Goal: Transaction & Acquisition: Book appointment/travel/reservation

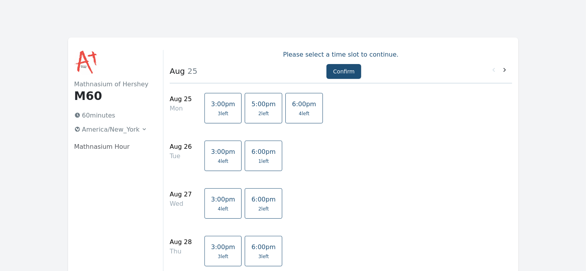
click at [256, 107] on span "5:00pm" at bounding box center [263, 103] width 24 height 7
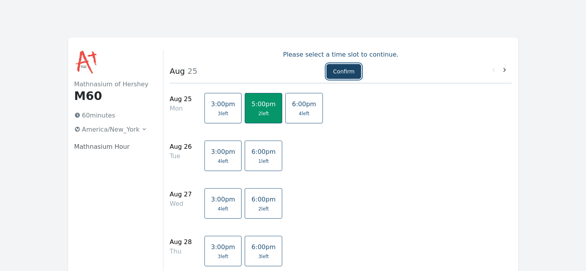
click at [342, 73] on button "Confirm" at bounding box center [343, 71] width 35 height 15
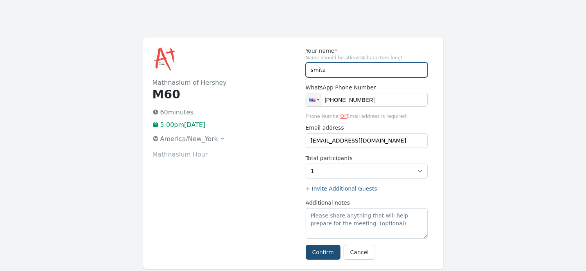
click at [344, 66] on input "smita" at bounding box center [367, 70] width 122 height 15
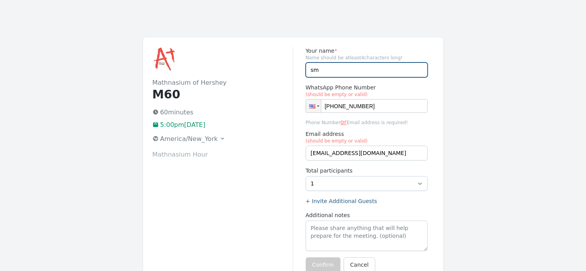
type input "s"
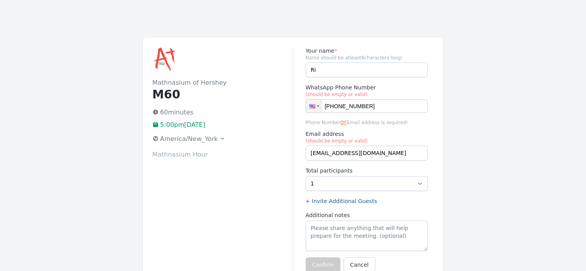
click at [247, 235] on div "Mathnasium of Hershey M60 60 minutes 5:00pm, Monday 25 August 2025 America/New_…" at bounding box center [222, 160] width 141 height 226
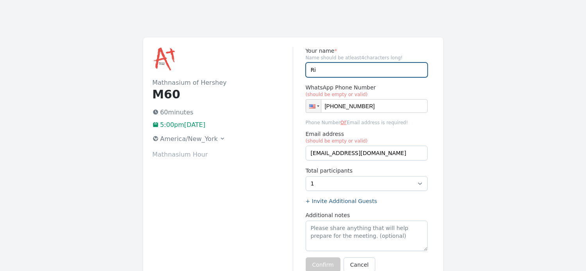
click at [319, 70] on input "Ri" at bounding box center [367, 70] width 122 height 15
type input "Riya and Tanya"
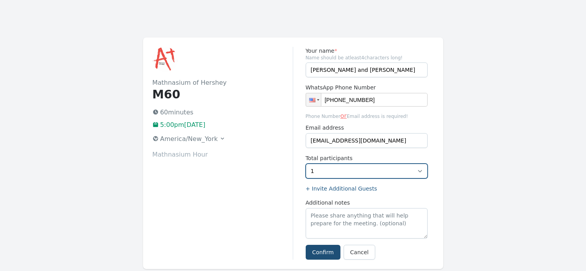
click at [420, 172] on select "1 2" at bounding box center [367, 171] width 122 height 15
select select "2"
click at [306, 164] on select "1 2" at bounding box center [367, 171] width 122 height 15
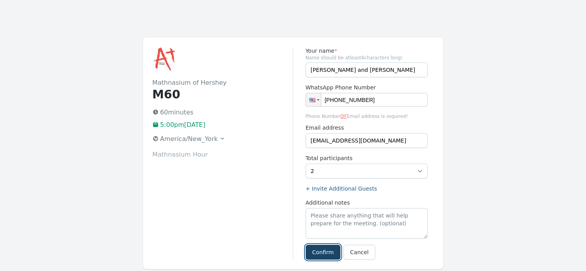
click at [322, 254] on button "Confirm" at bounding box center [323, 252] width 35 height 15
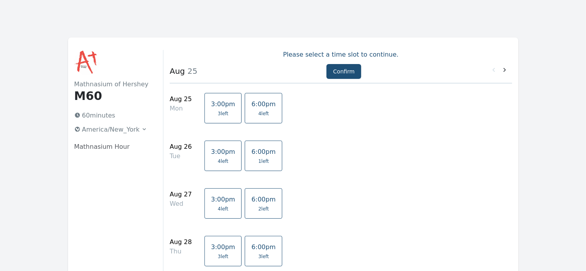
click at [258, 115] on span "4 left" at bounding box center [263, 114] width 11 height 6
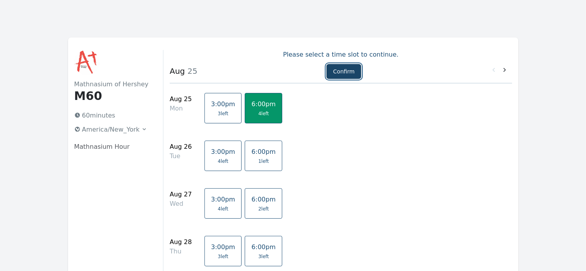
click at [346, 69] on button "Confirm" at bounding box center [343, 71] width 35 height 15
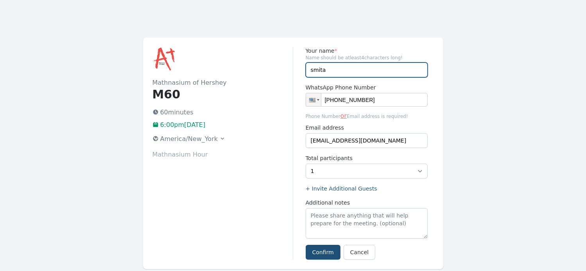
click at [339, 71] on input "smita" at bounding box center [367, 70] width 122 height 15
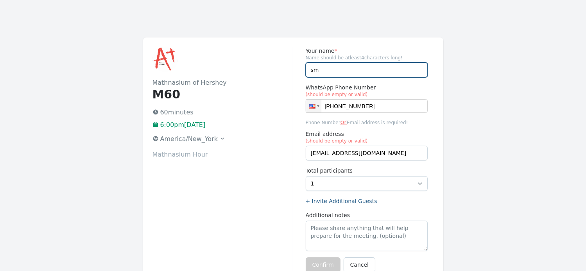
type input "s"
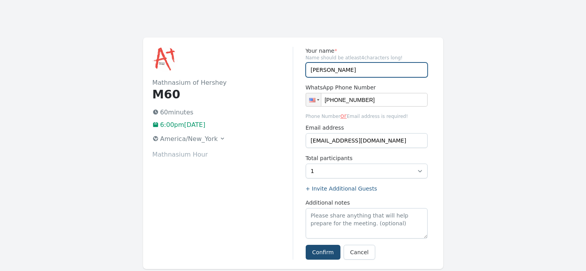
type input "Tanya"
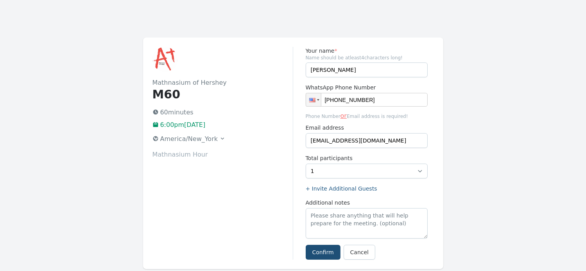
click at [256, 222] on div "Mathnasium of Hershey M60 60 minutes 6:00pm, Monday 25 August 2025 America/New_…" at bounding box center [222, 153] width 141 height 213
click at [330, 247] on button "Confirm" at bounding box center [323, 252] width 35 height 15
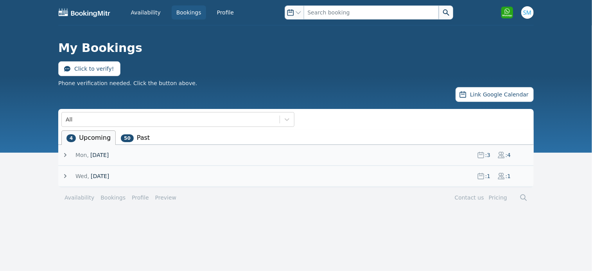
click at [66, 152] on icon at bounding box center [65, 155] width 8 height 8
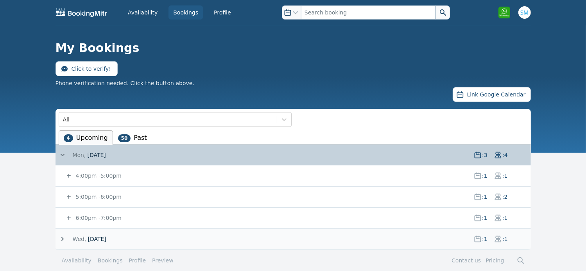
click at [69, 176] on icon at bounding box center [69, 176] width 4 height 4
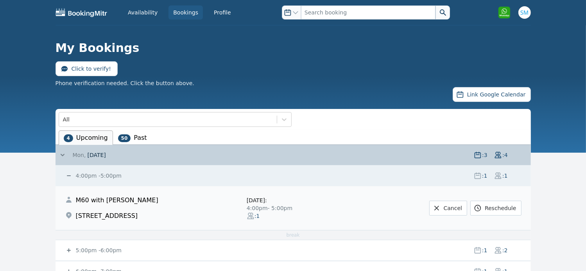
click at [68, 176] on icon at bounding box center [69, 176] width 4 height 1
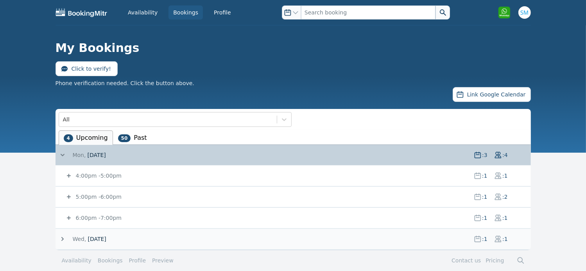
click at [69, 195] on icon at bounding box center [69, 197] width 8 height 8
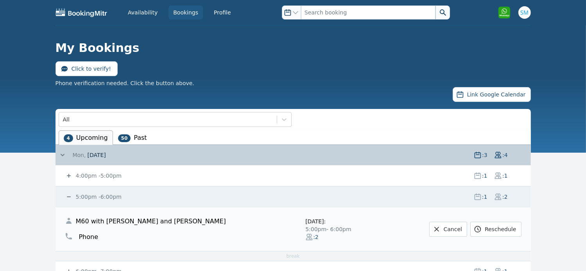
scroll to position [45, 0]
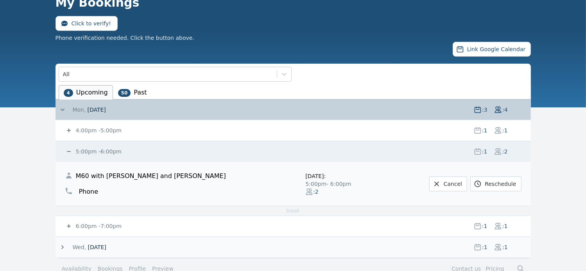
click at [68, 151] on icon at bounding box center [69, 151] width 4 height 1
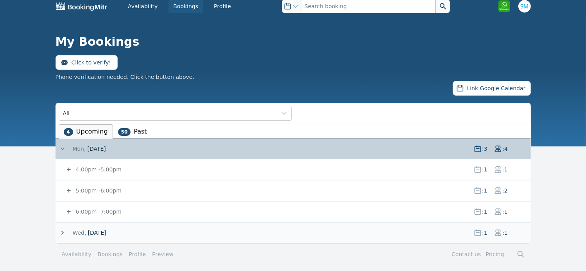
click at [69, 210] on icon at bounding box center [69, 212] width 4 height 4
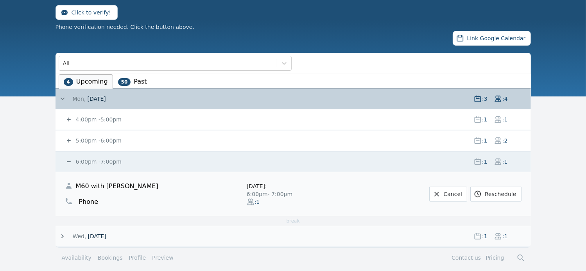
scroll to position [56, 0]
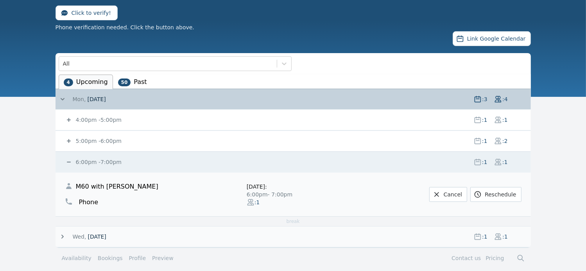
click at [68, 161] on icon at bounding box center [69, 162] width 8 height 8
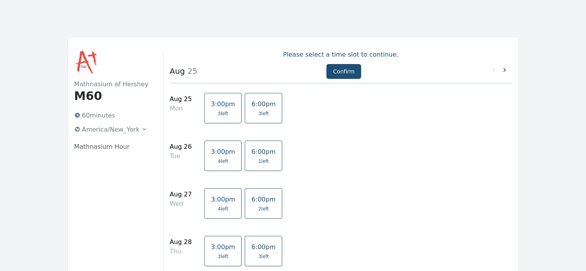
scroll to position [203, 0]
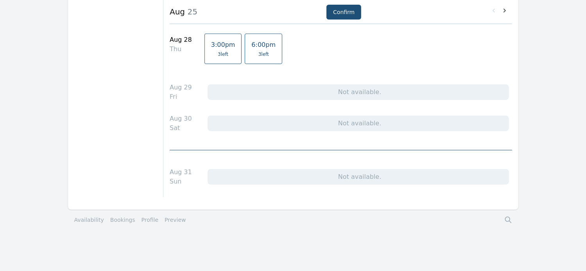
click at [115, 218] on link "Bookings" at bounding box center [122, 220] width 25 height 8
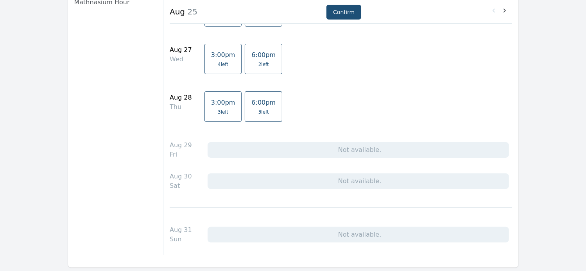
scroll to position [167, 0]
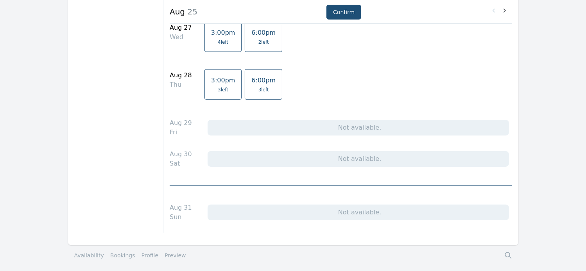
click at [120, 254] on link "Bookings" at bounding box center [122, 256] width 25 height 8
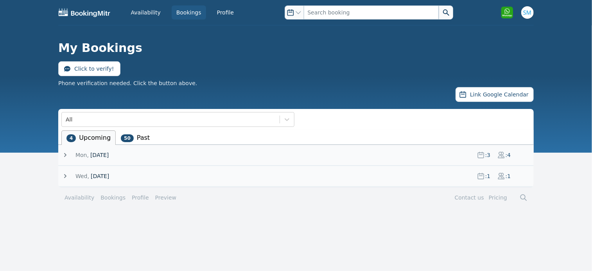
click at [64, 177] on icon at bounding box center [65, 176] width 8 height 8
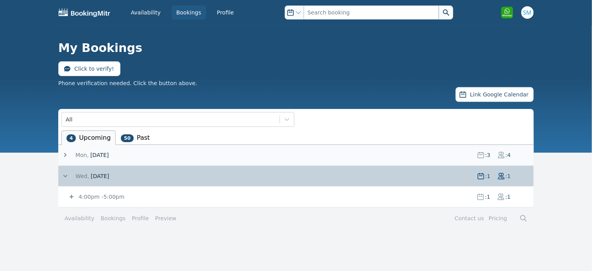
click at [71, 197] on icon at bounding box center [72, 197] width 4 height 4
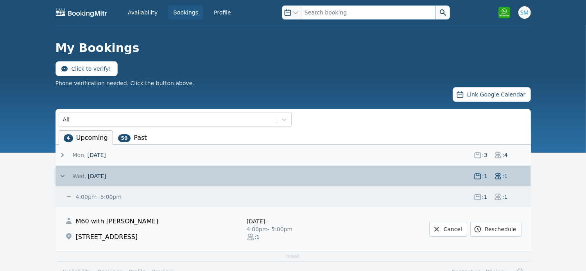
scroll to position [18, 0]
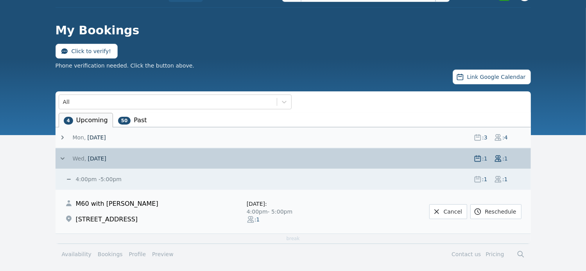
click at [60, 157] on icon at bounding box center [63, 159] width 8 height 8
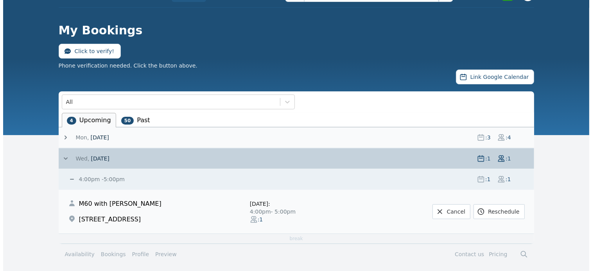
scroll to position [0, 0]
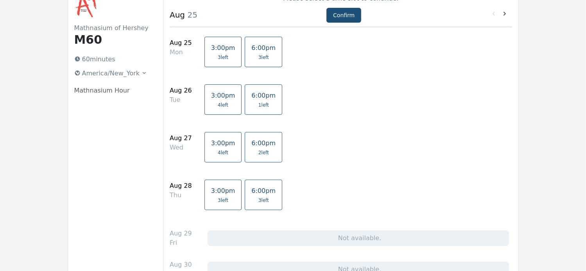
scroll to position [56, 0]
click at [251, 147] on link "6:00pm 2 left" at bounding box center [264, 147] width 38 height 30
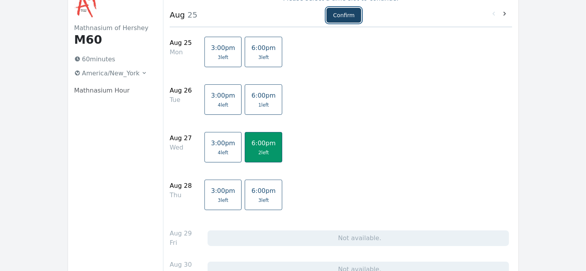
click at [347, 18] on button "Confirm" at bounding box center [343, 15] width 35 height 15
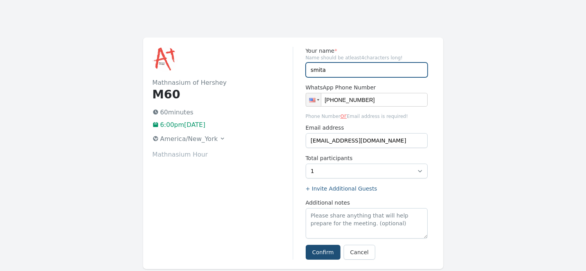
click at [345, 68] on input "smita" at bounding box center [367, 70] width 122 height 15
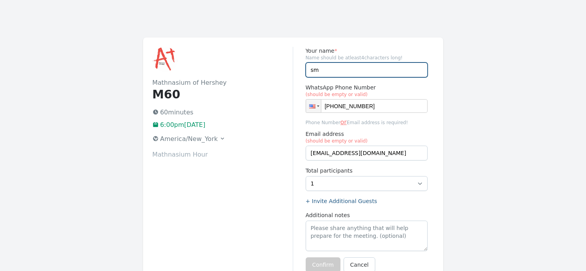
type input "s"
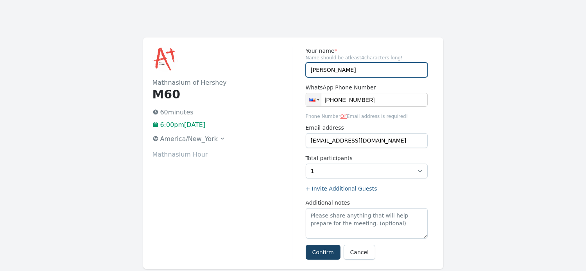
type input "[PERSON_NAME]"
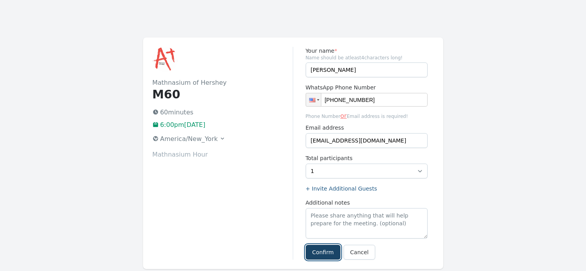
click at [324, 251] on button "Confirm" at bounding box center [323, 252] width 35 height 15
